Goal: Task Accomplishment & Management: Manage account settings

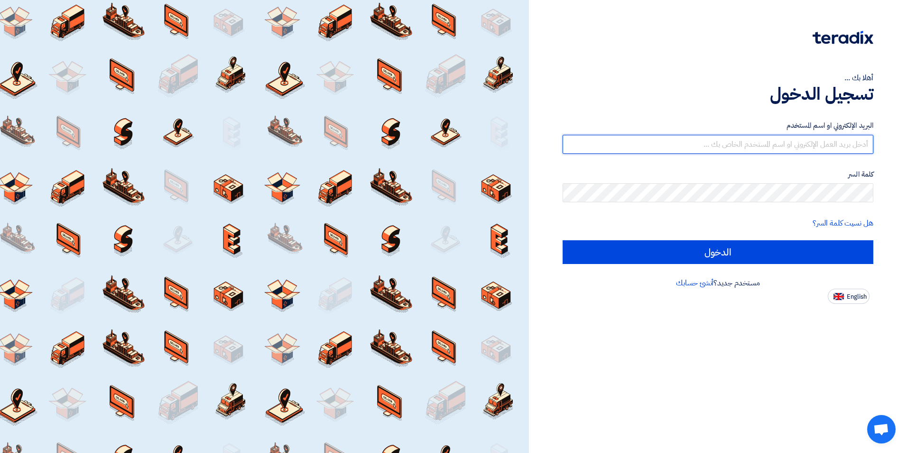
click at [408, 144] on input "text" at bounding box center [718, 144] width 311 height 19
type input "[EMAIL_ADDRESS][DOMAIN_NAME]"
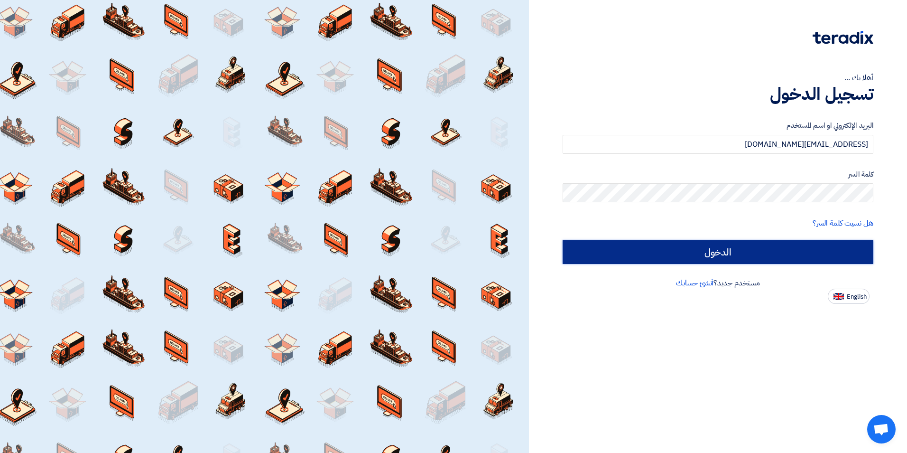
click at [408, 257] on input "الدخول" at bounding box center [718, 252] width 311 height 24
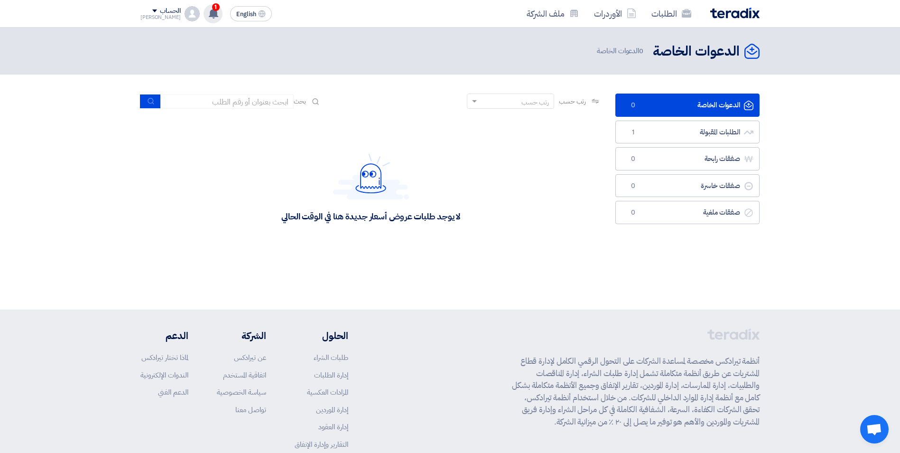
click at [209, 16] on use at bounding box center [213, 13] width 9 height 10
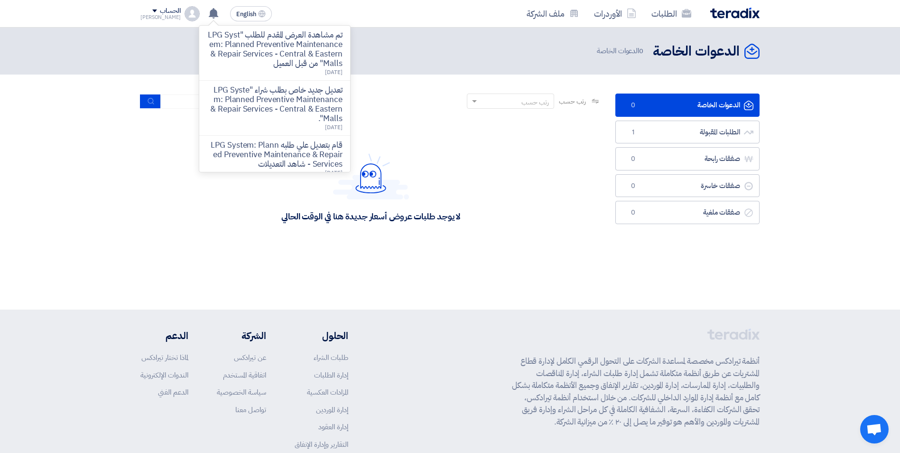
click at [408, 271] on section "الدعوات الخاصة الدعوات الخاصة 0 الطلبات المقبولة الطلبات المقبولة 1 صفقات رابحة…" at bounding box center [450, 175] width 900 height 203
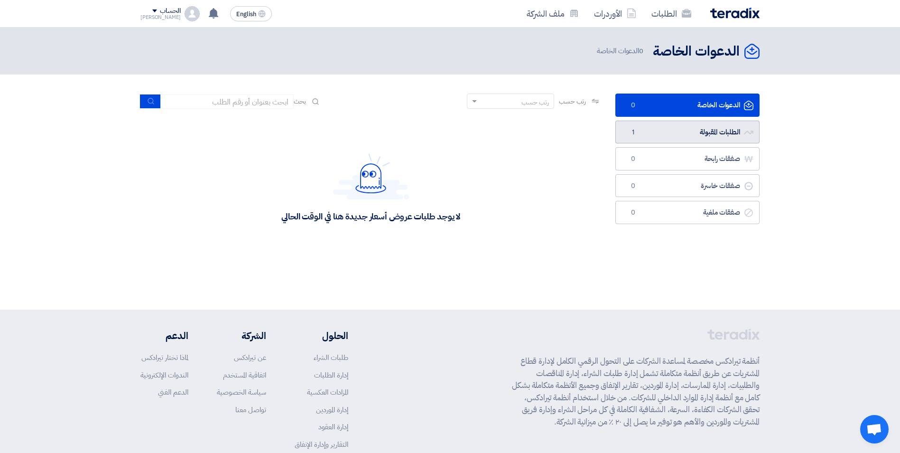
click at [408, 128] on link "الطلبات المقبولة الطلبات المقبولة 1" at bounding box center [687, 132] width 144 height 23
